Goal: Information Seeking & Learning: Learn about a topic

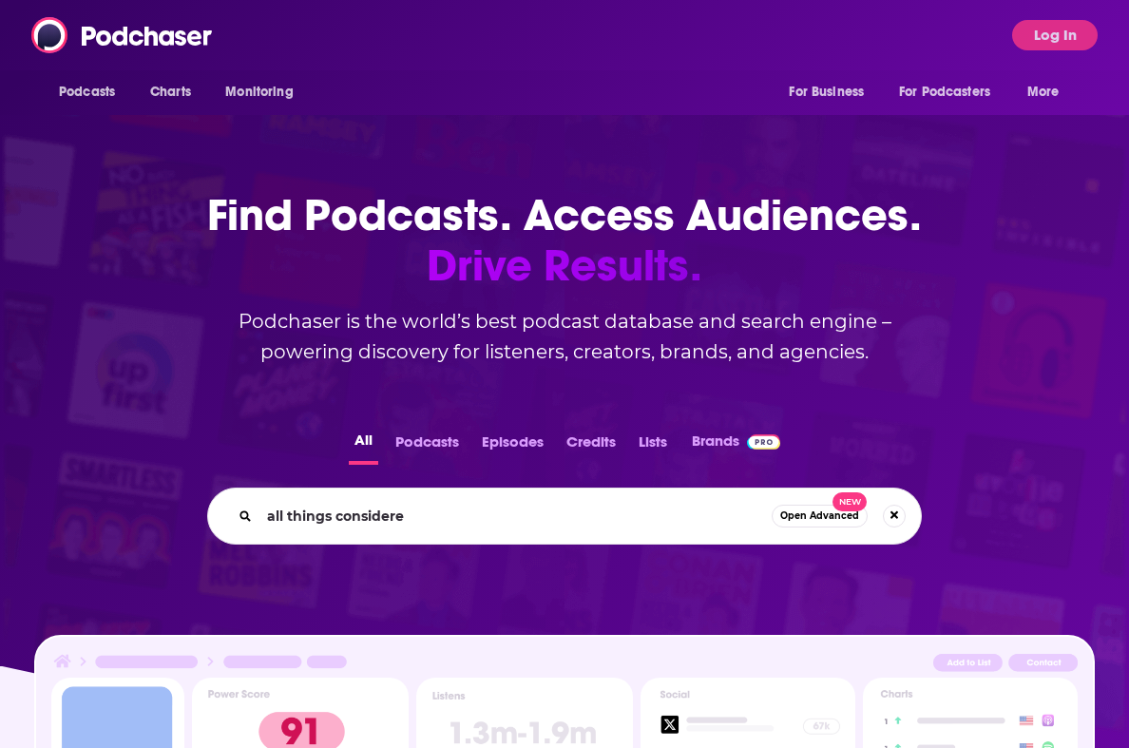
type input "all things considered"
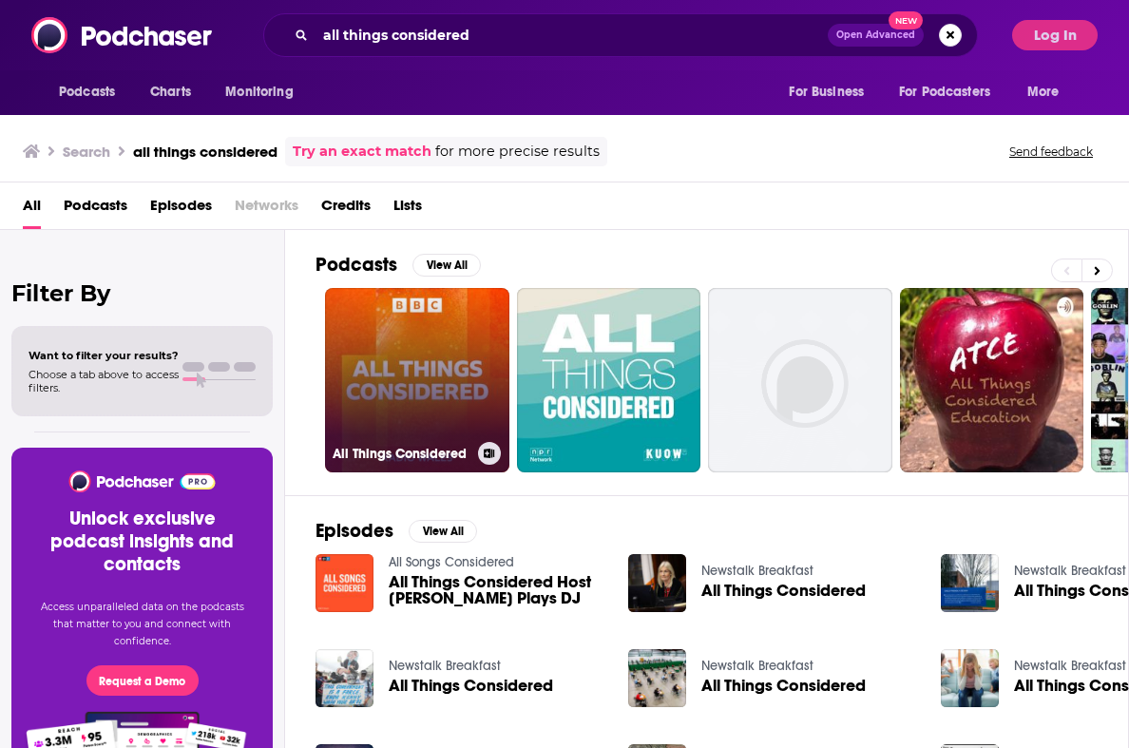
click at [426, 357] on link "All Things Considered" at bounding box center [417, 380] width 184 height 184
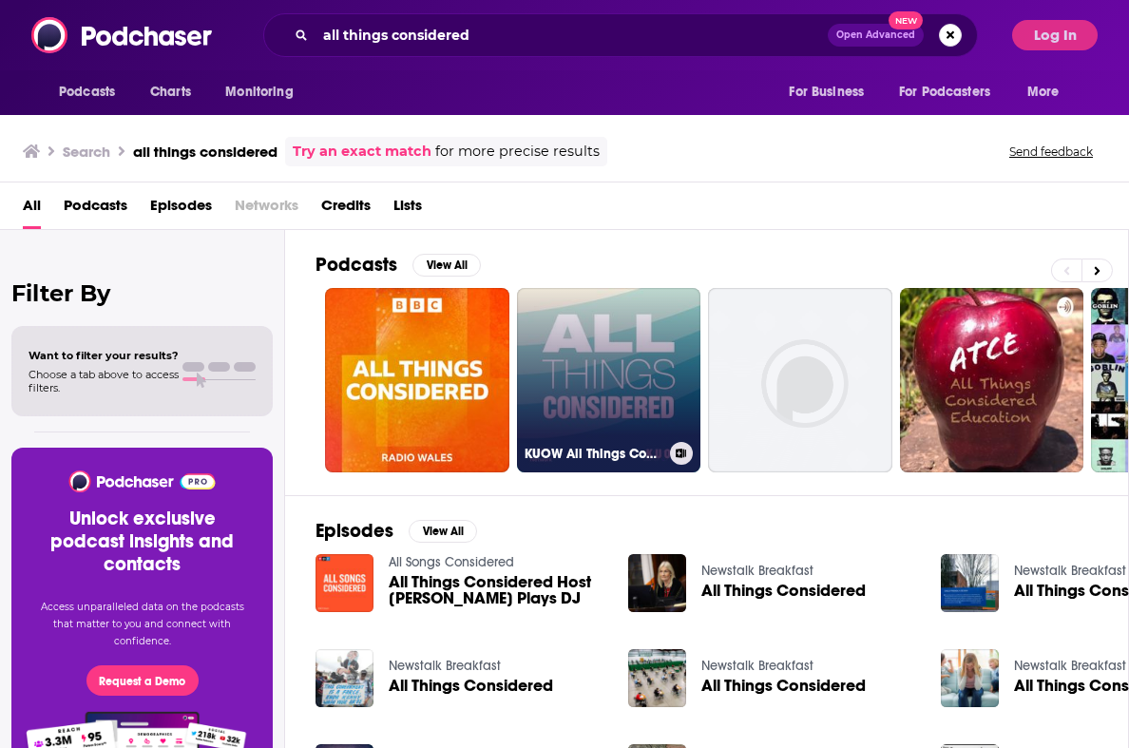
click at [624, 390] on link "KUOW All Things Considered" at bounding box center [609, 380] width 184 height 184
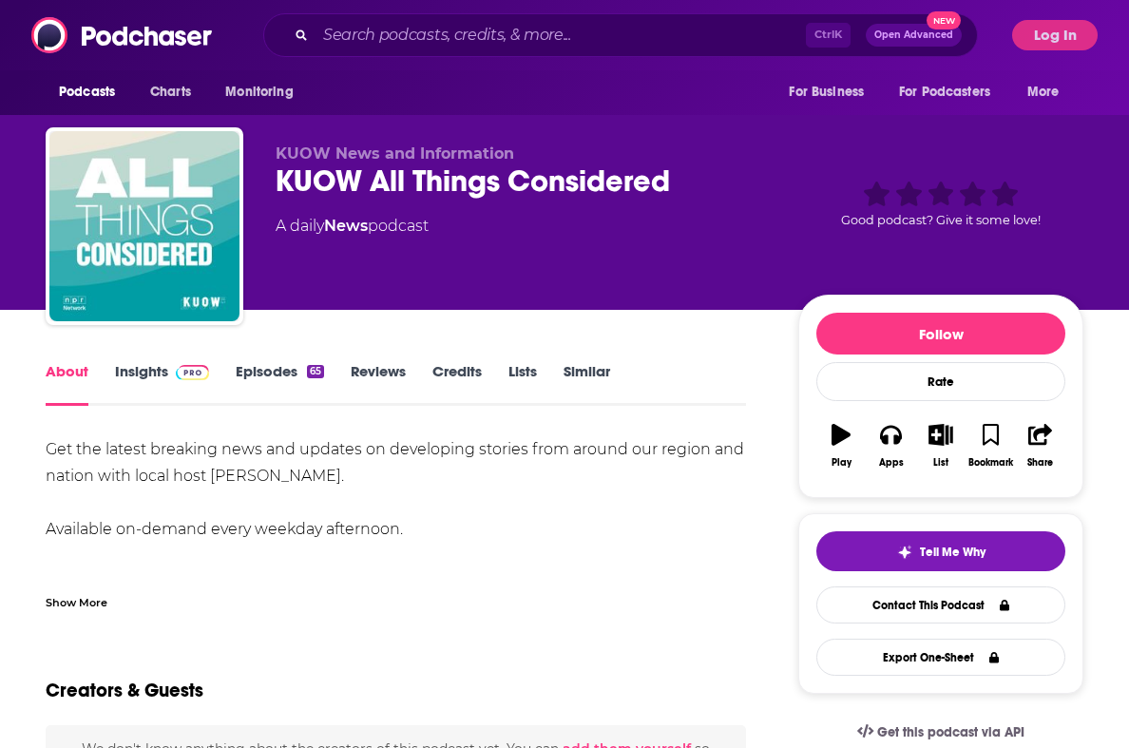
click at [145, 374] on link "Insights" at bounding box center [162, 384] width 94 height 44
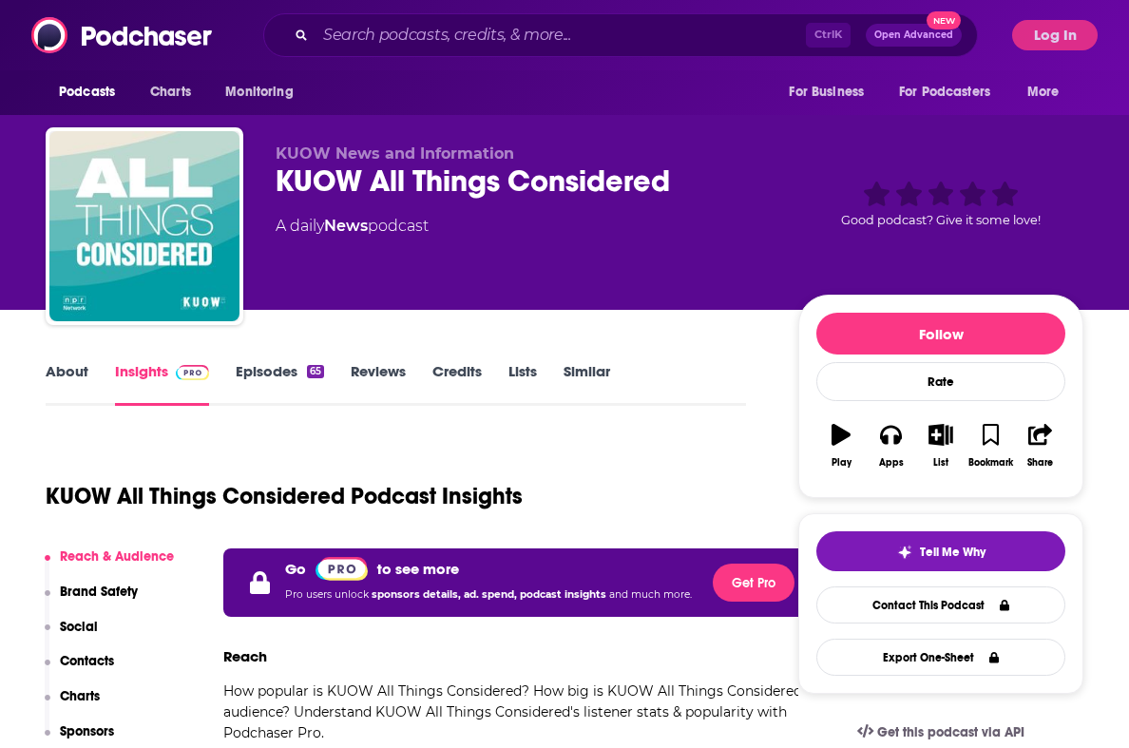
scroll to position [190, 0]
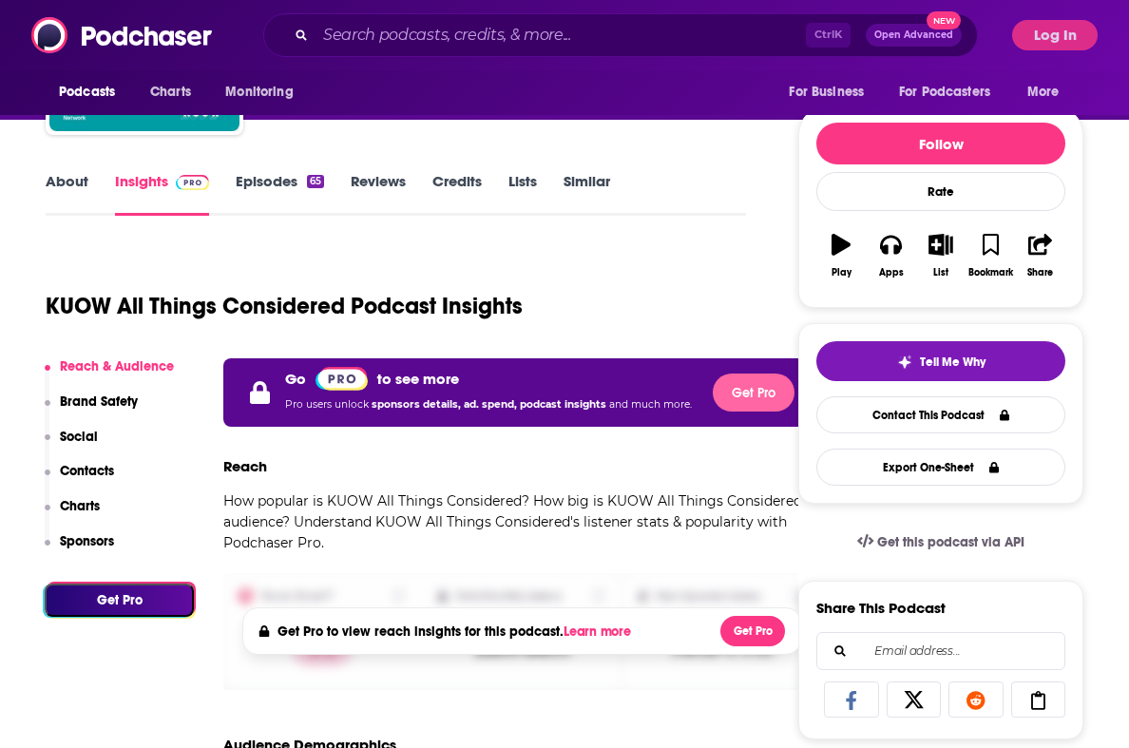
click at [757, 409] on button "Get Pro" at bounding box center [754, 393] width 82 height 38
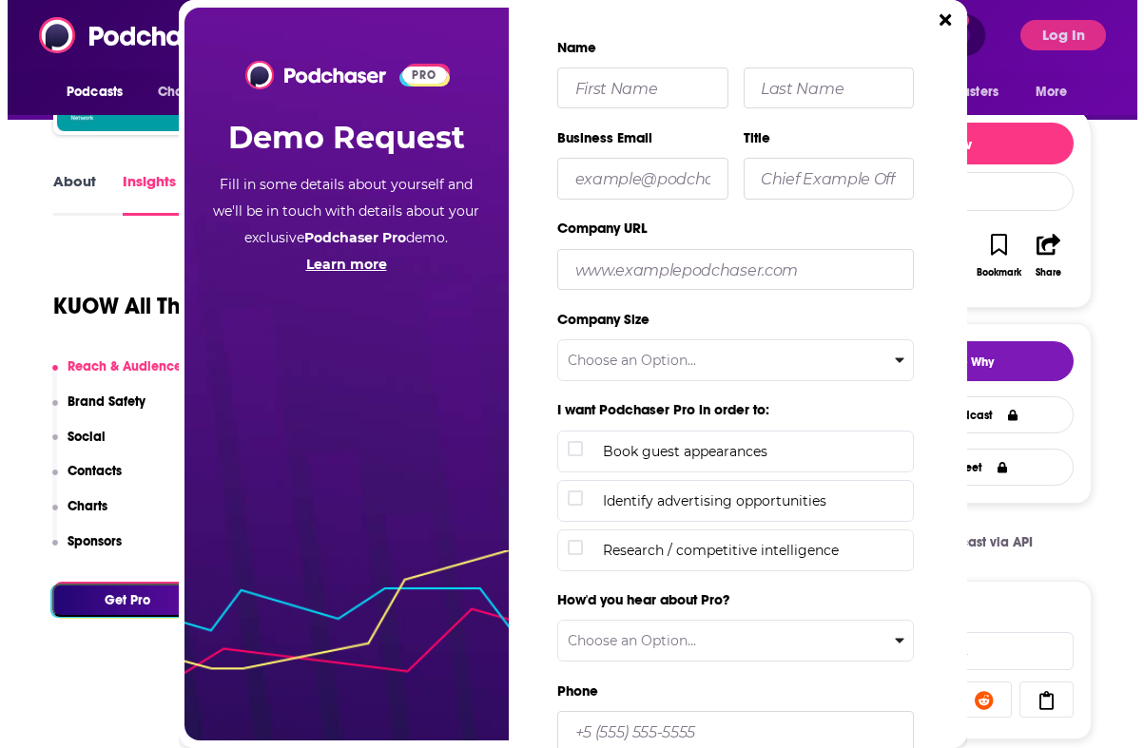
scroll to position [0, 0]
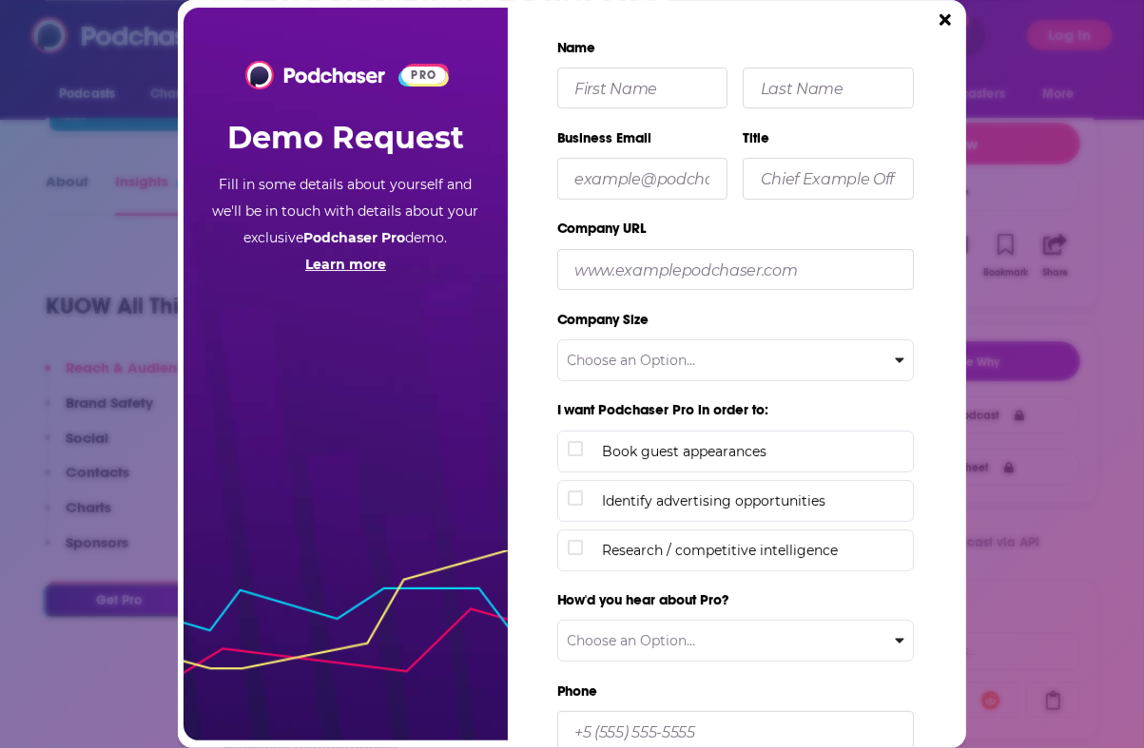
click at [945, 14] on icon "Close" at bounding box center [944, 19] width 11 height 17
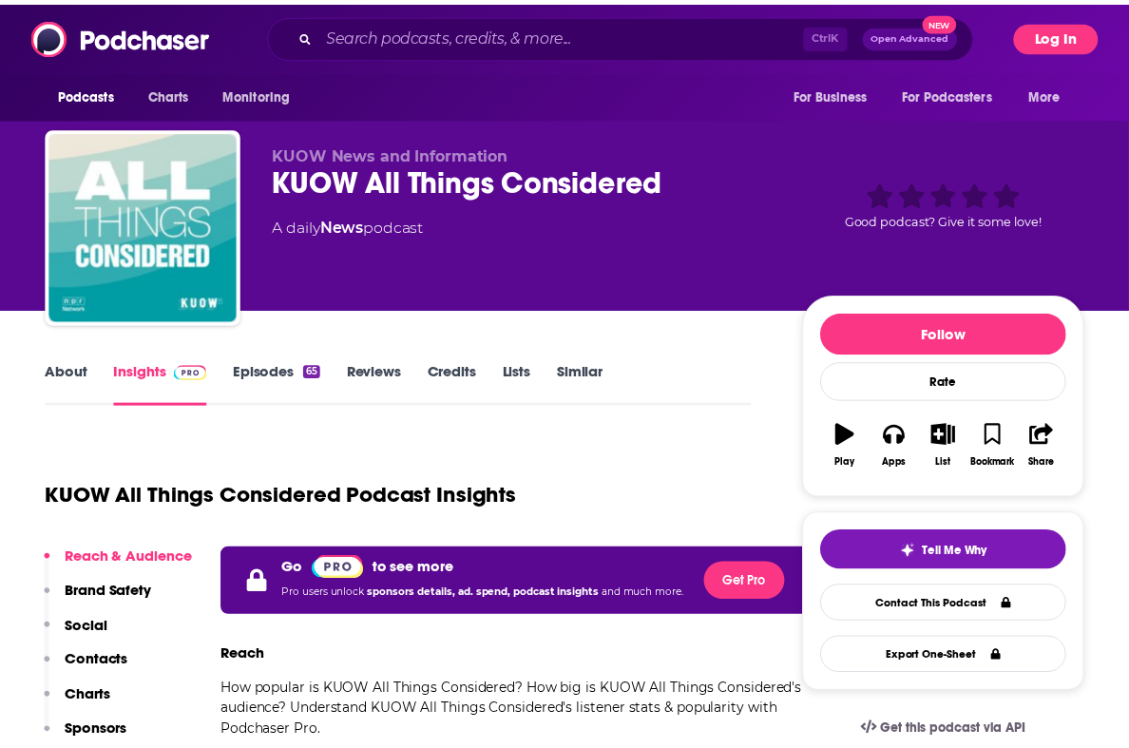
scroll to position [190, 0]
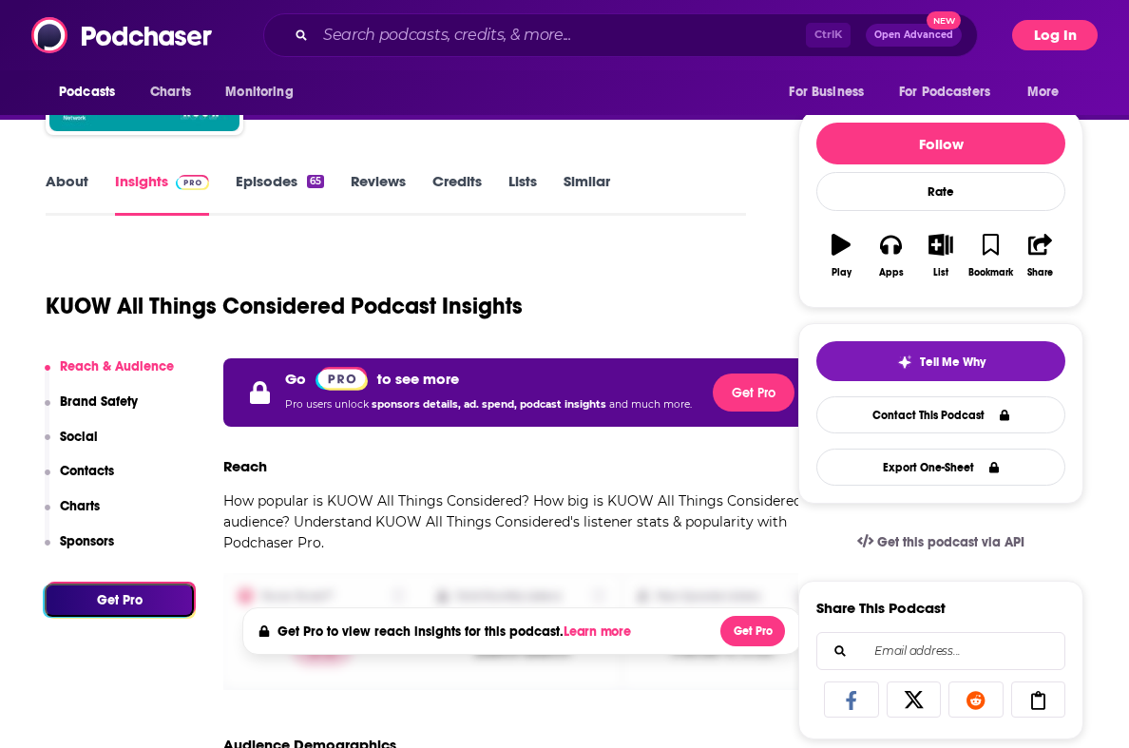
click at [1086, 29] on button "Log In" at bounding box center [1055, 35] width 86 height 30
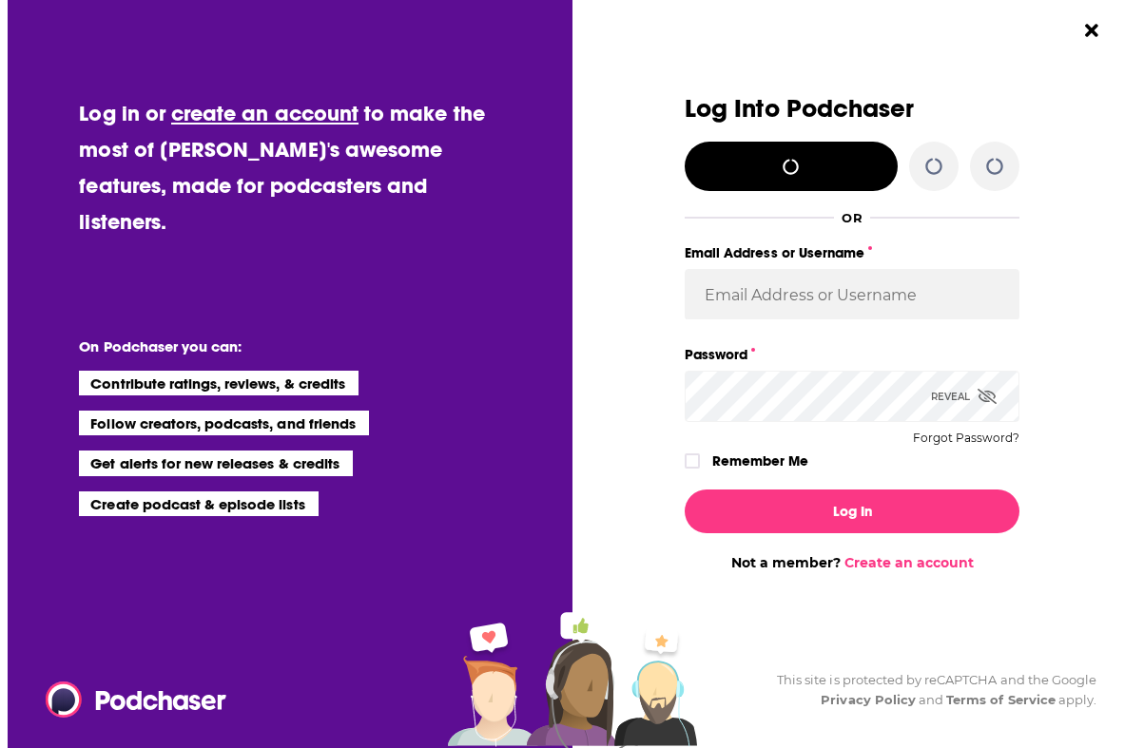
scroll to position [0, 0]
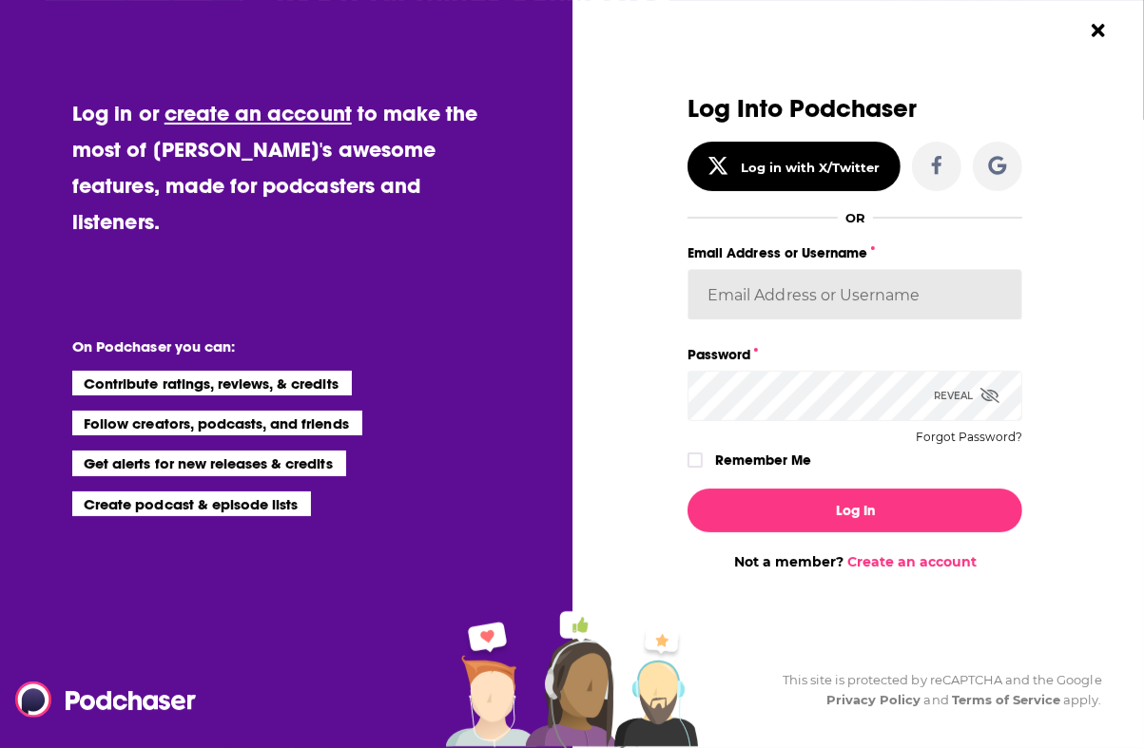
type input "[EMAIL_ADDRESS][DOMAIN_NAME]"
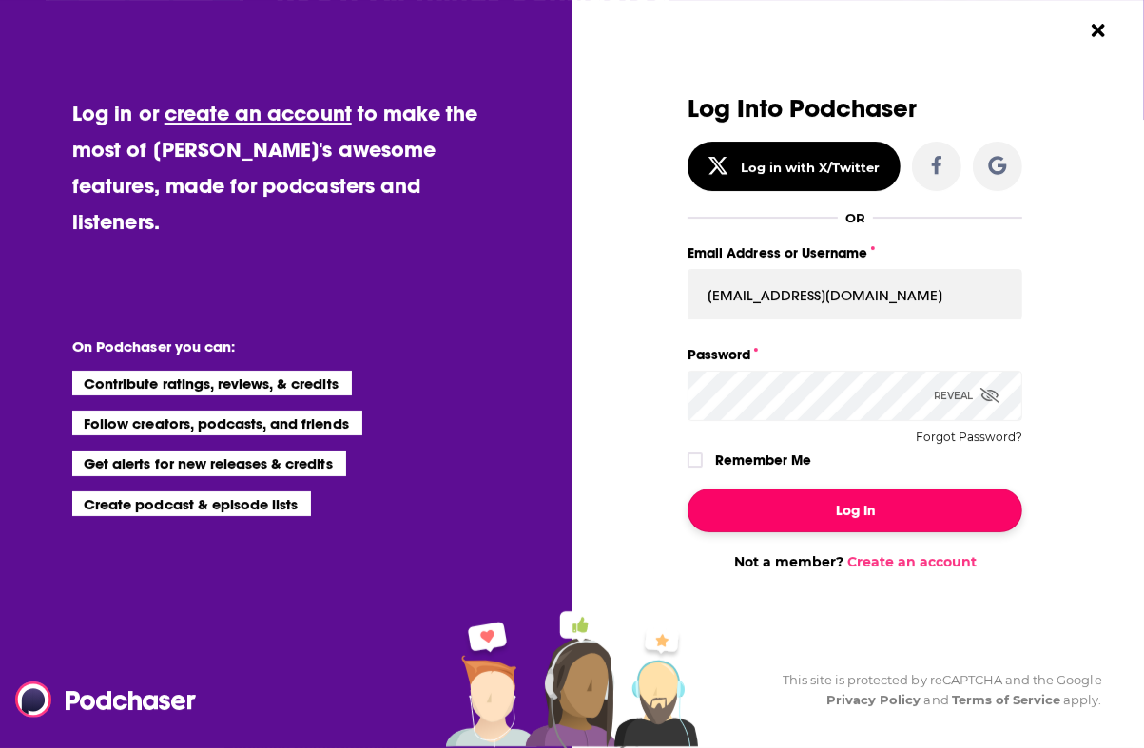
drag, startPoint x: 848, startPoint y: 505, endPoint x: 802, endPoint y: 506, distance: 45.6
click at [849, 512] on button "Log In" at bounding box center [854, 511] width 335 height 44
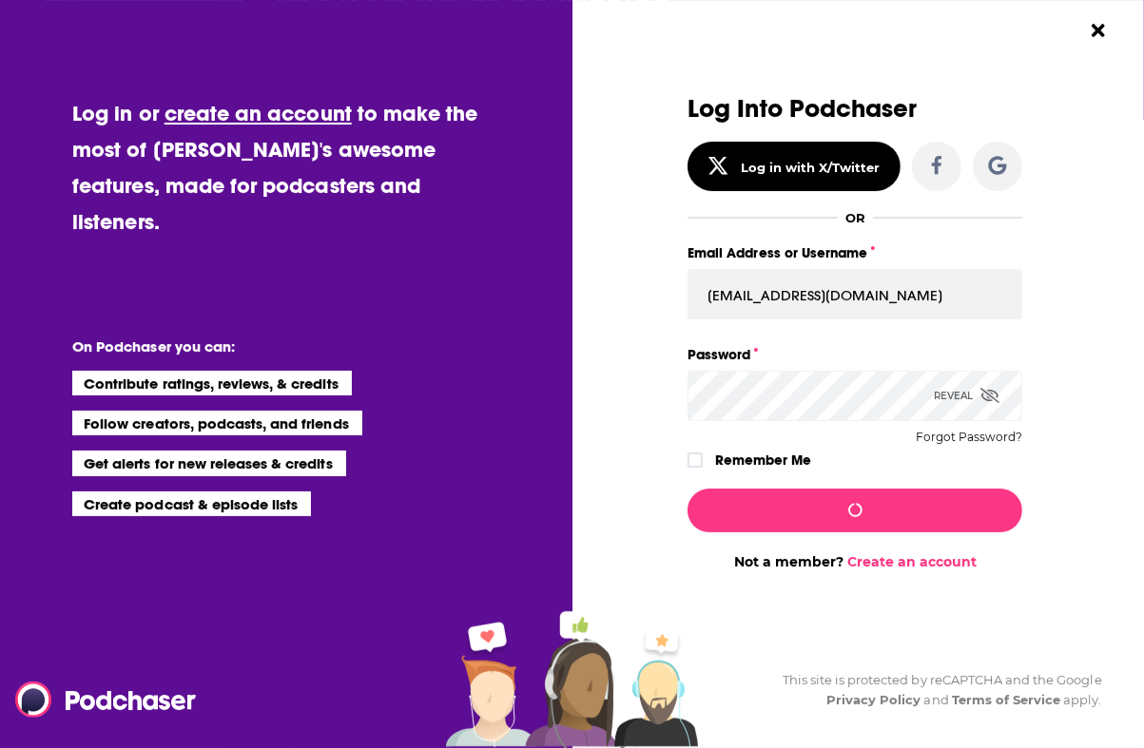
drag, startPoint x: 796, startPoint y: 467, endPoint x: 810, endPoint y: 479, distance: 18.9
click at [796, 467] on label "Remember Me" at bounding box center [763, 460] width 96 height 25
click at [701, 469] on input "rememberMe" at bounding box center [694, 469] width 11 height 0
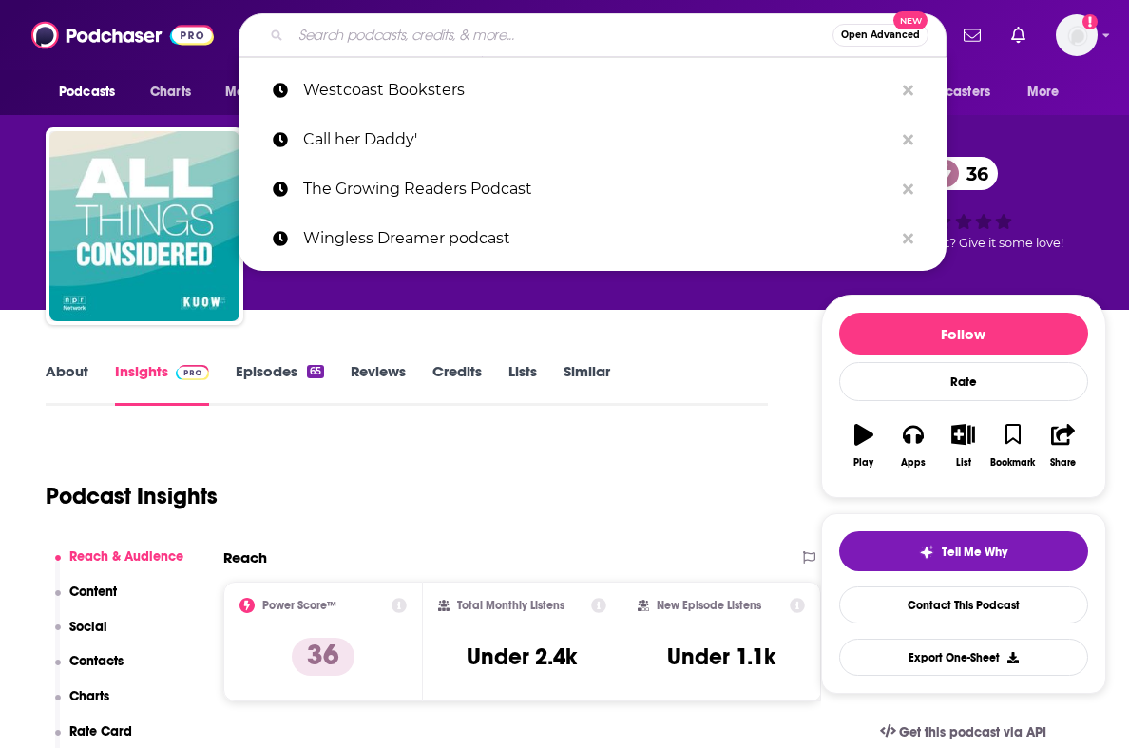
click at [434, 44] on input "Search podcasts, credits, & more..." at bounding box center [562, 35] width 542 height 30
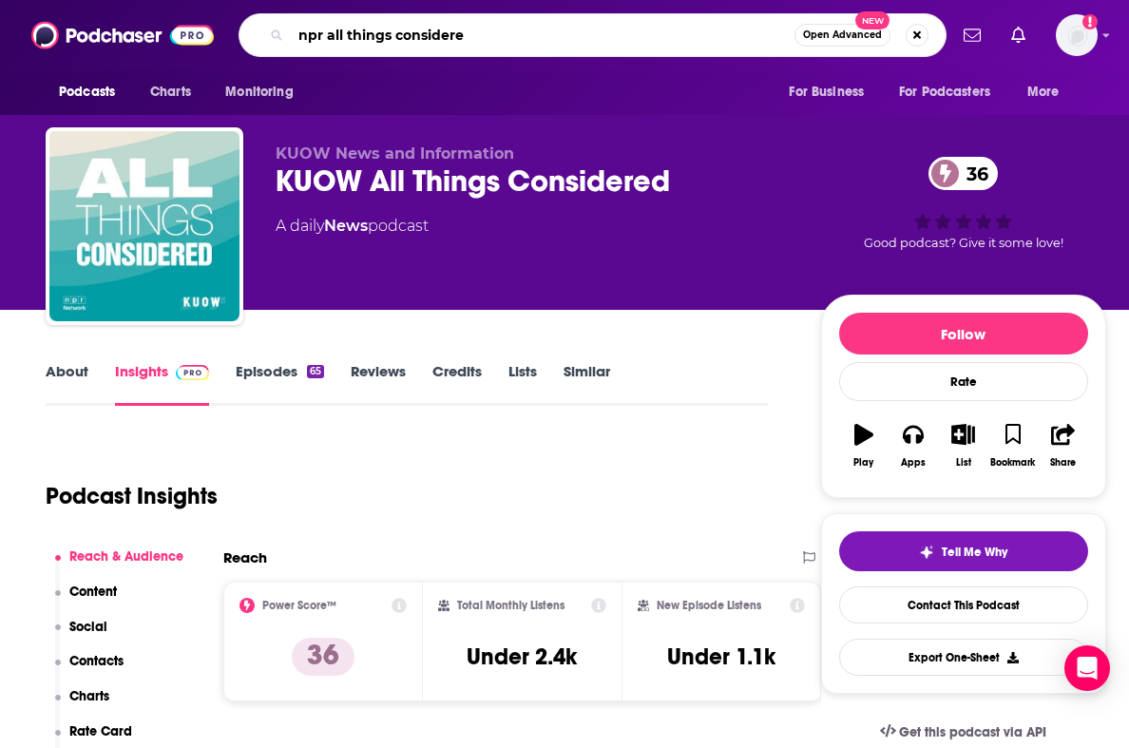
type input "npr all things considered"
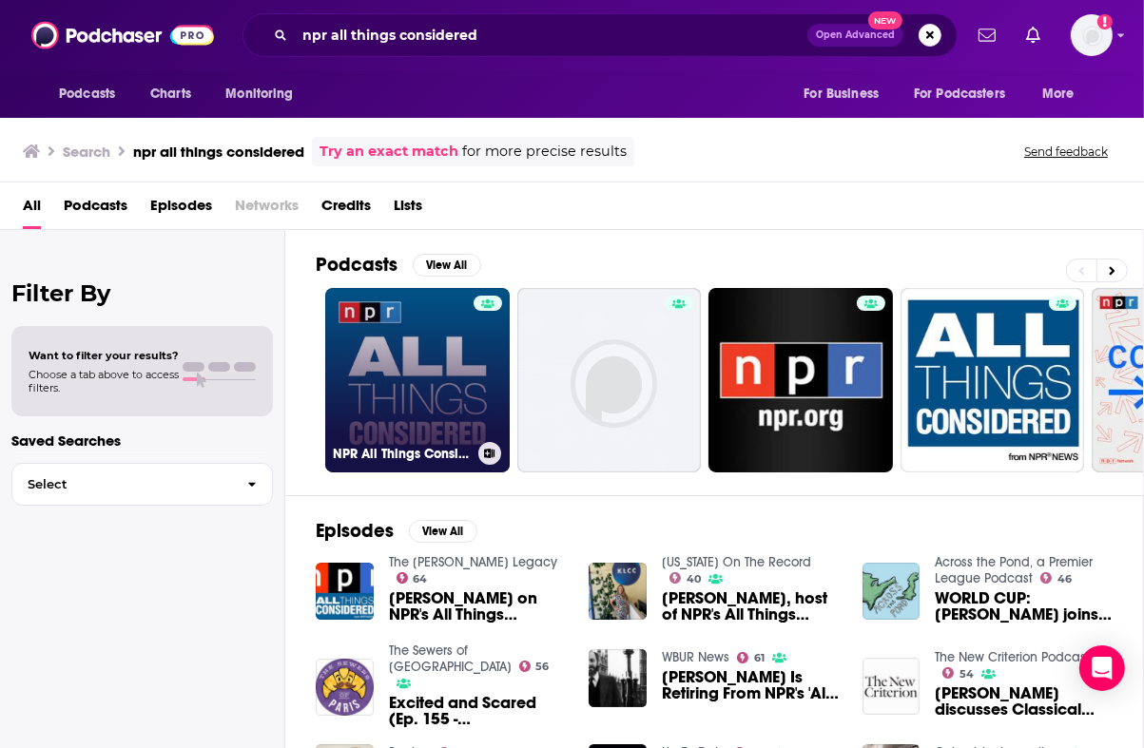
click at [428, 361] on link "NPR All Things Considered" at bounding box center [417, 380] width 184 height 184
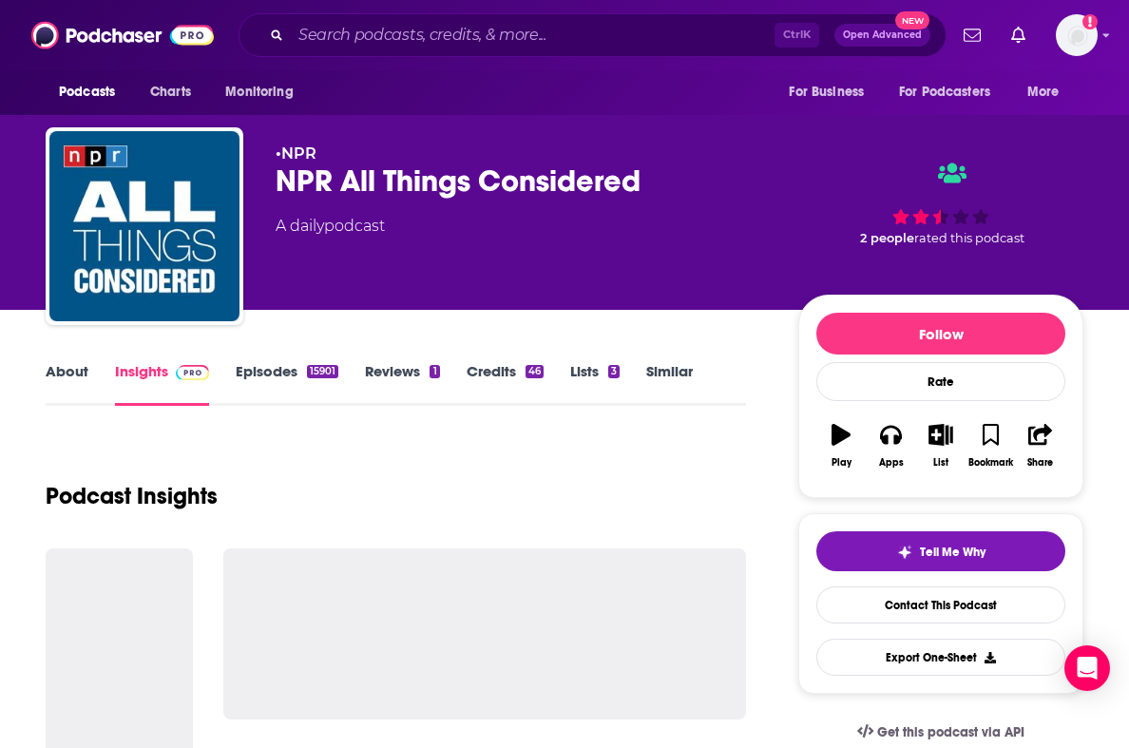
click at [191, 360] on div "About Insights Episodes 15901 Reviews 1 Credits 46 Lists 3 Similar" at bounding box center [396, 382] width 701 height 47
click at [173, 372] on span at bounding box center [188, 371] width 41 height 18
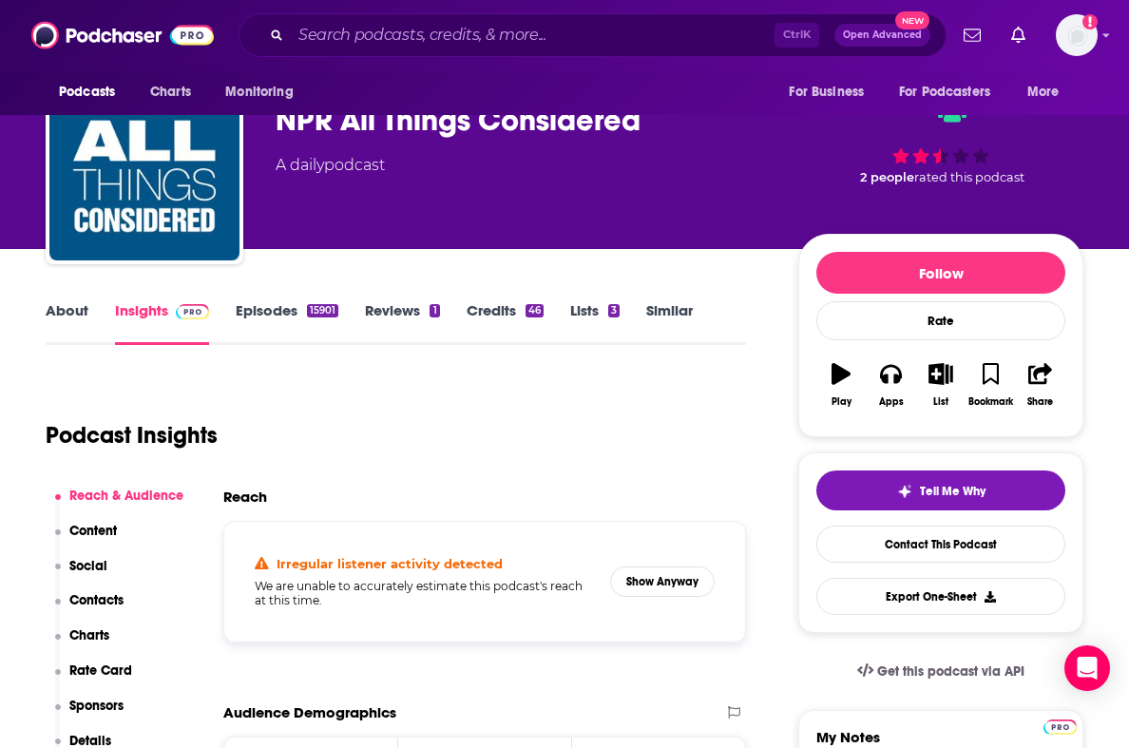
scroll to position [190, 0]
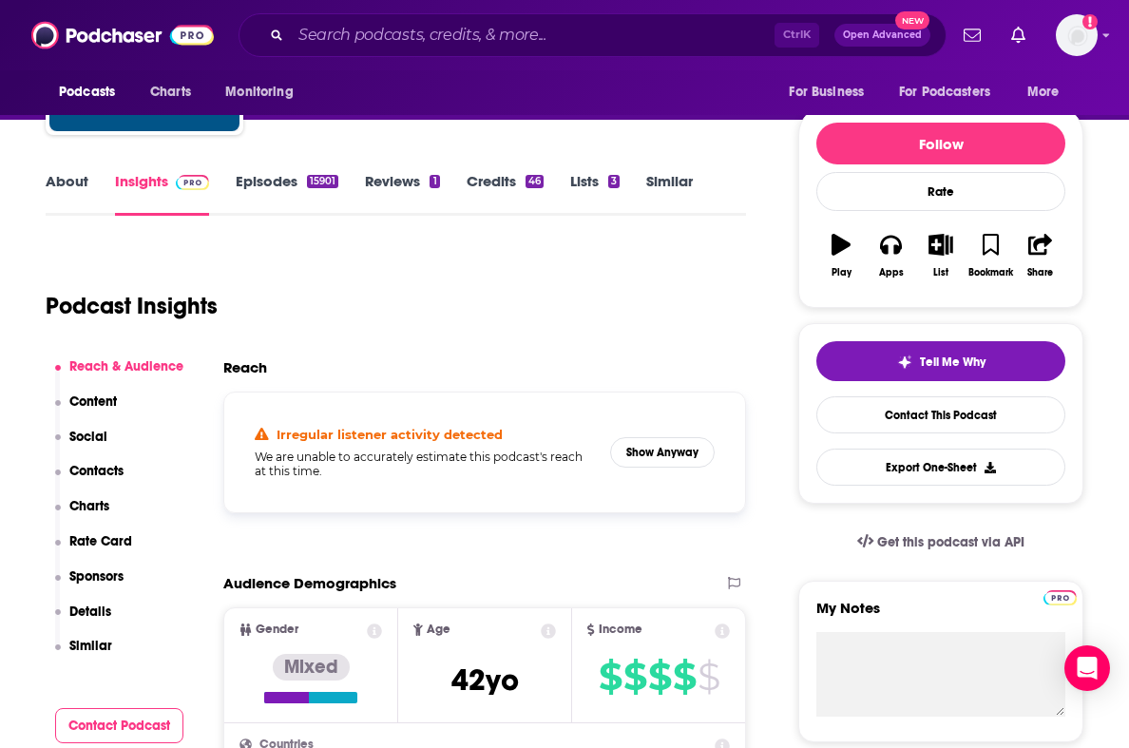
click at [158, 183] on link "Insights" at bounding box center [162, 194] width 94 height 44
click at [677, 451] on button "Show Anyway" at bounding box center [662, 452] width 105 height 30
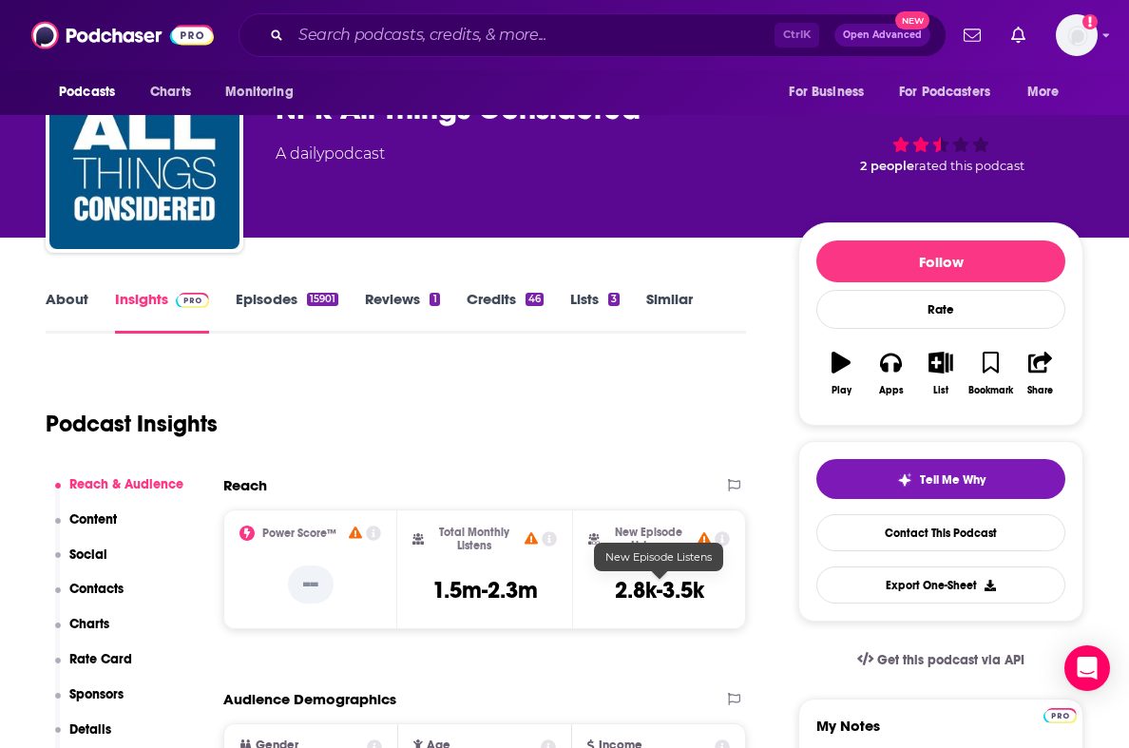
scroll to position [0, 0]
